Goal: Task Accomplishment & Management: Manage account settings

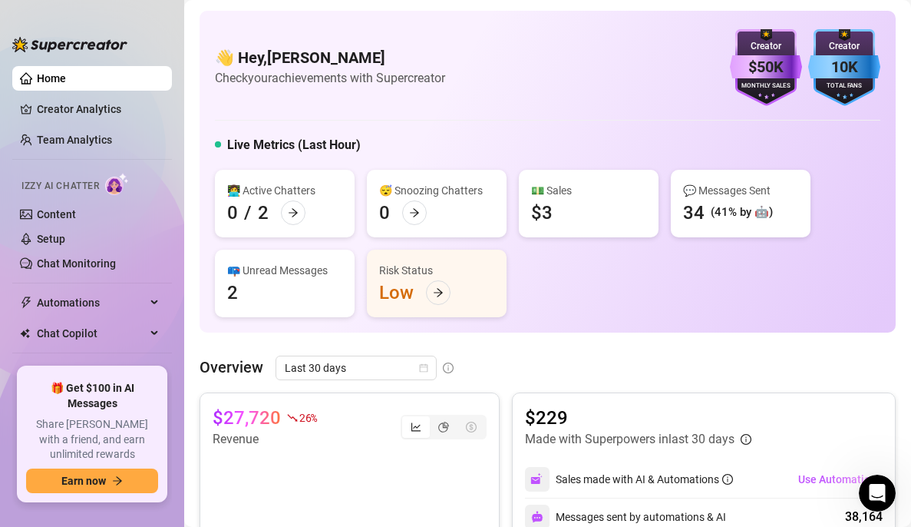
scroll to position [612, 0]
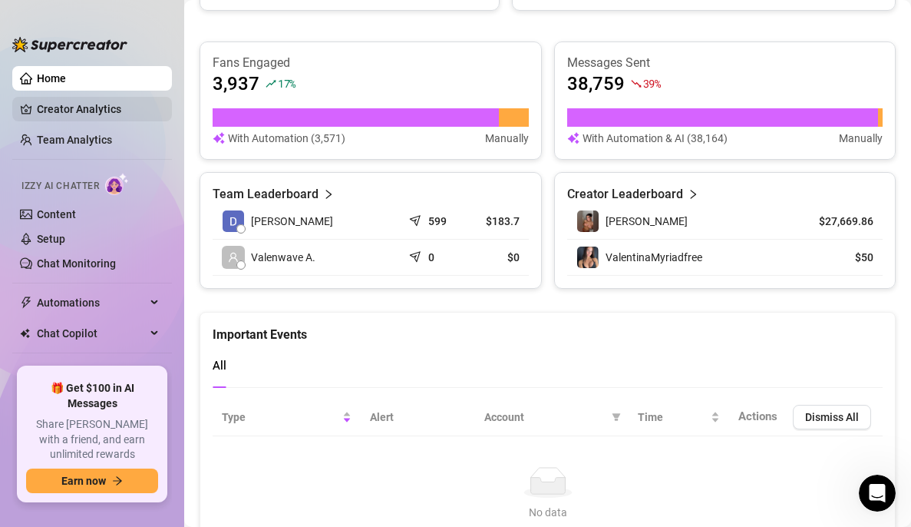
click at [64, 105] on link "Creator Analytics" at bounding box center [98, 109] width 123 height 25
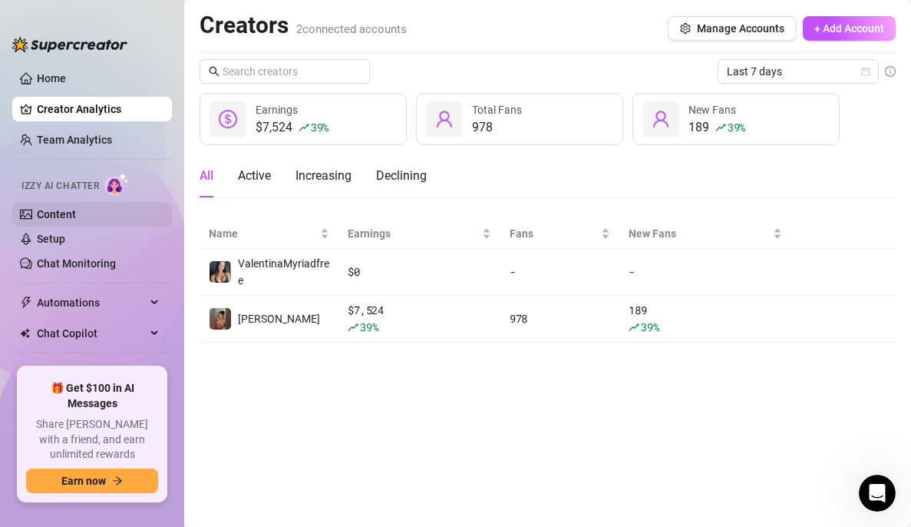
click at [37, 208] on link "Content" at bounding box center [56, 214] width 39 height 12
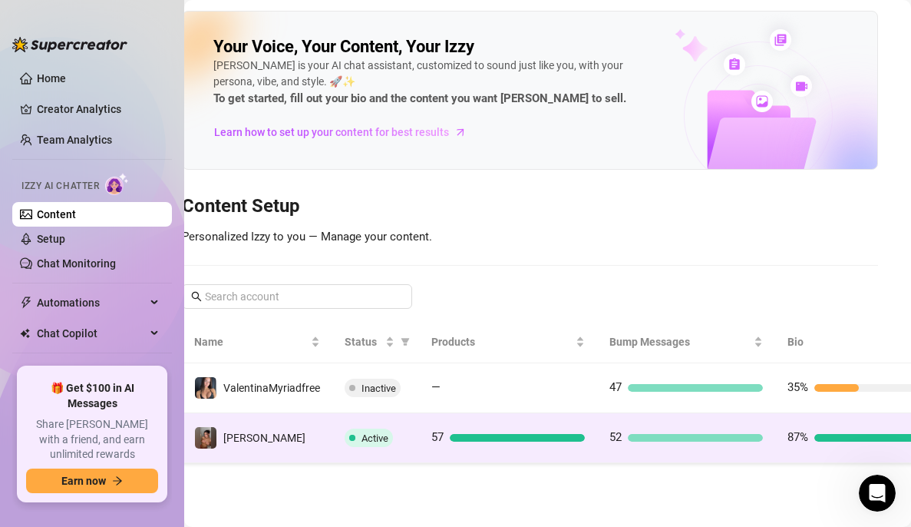
scroll to position [0, 108]
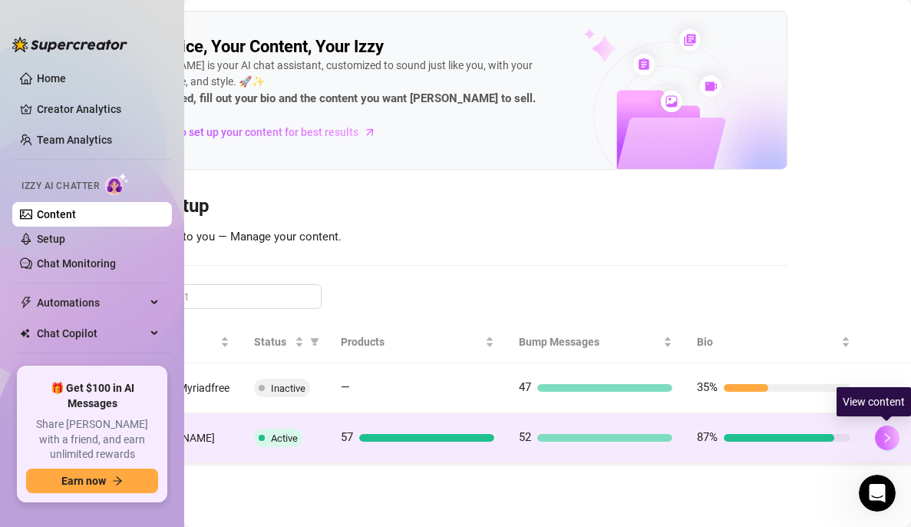
click at [883, 441] on icon "right" at bounding box center [887, 437] width 11 height 11
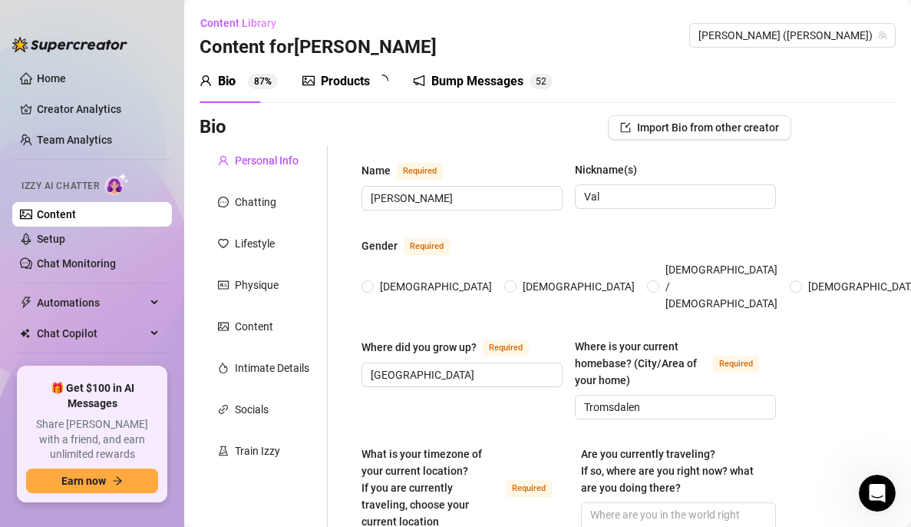
radio input "true"
type input "[DATE]"
click at [472, 78] on div "Bump Messages" at bounding box center [488, 81] width 92 height 18
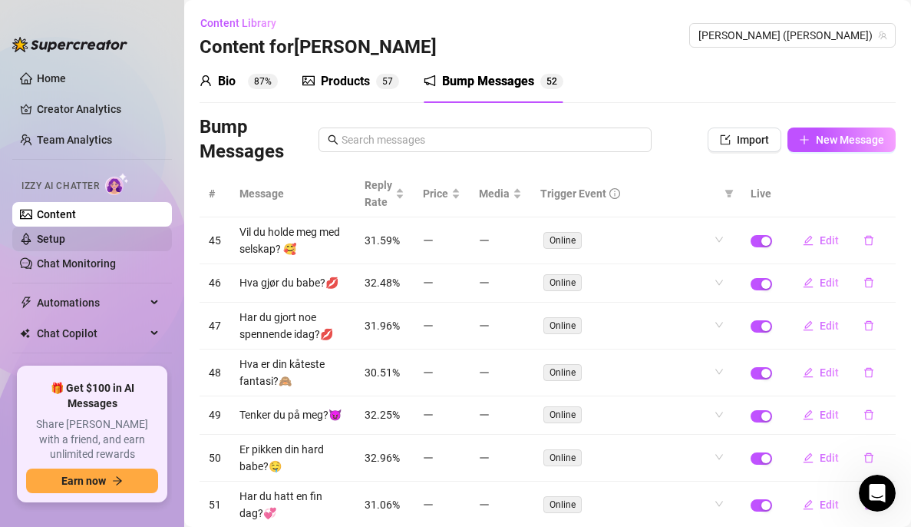
click at [65, 233] on link "Setup" at bounding box center [51, 239] width 28 height 12
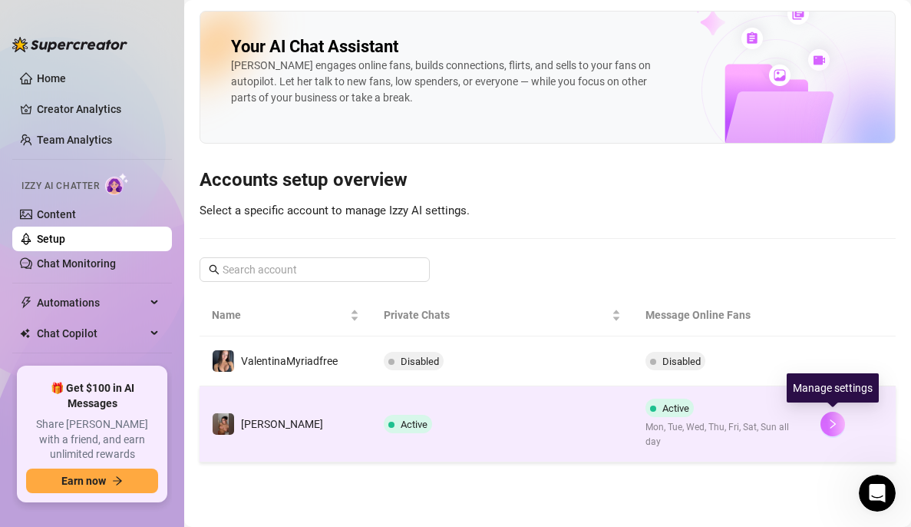
click at [839, 425] on button "button" at bounding box center [832, 423] width 25 height 25
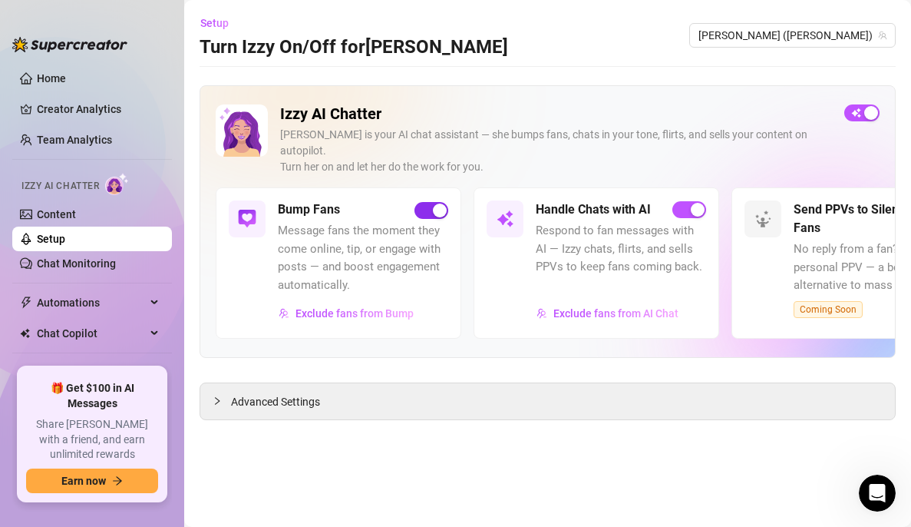
click at [436, 203] on div "button" at bounding box center [440, 210] width 14 height 14
click at [863, 110] on button "button" at bounding box center [861, 112] width 35 height 17
